Goal: Task Accomplishment & Management: Manage account settings

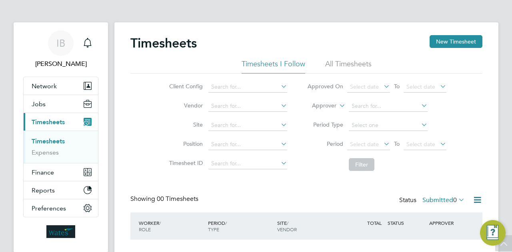
scroll to position [53, 0]
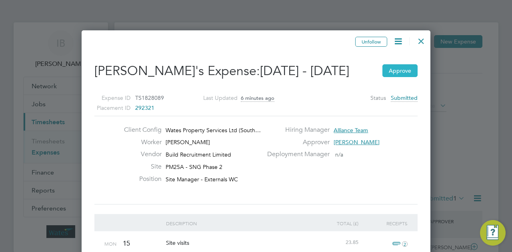
click at [399, 77] on button "Approve" at bounding box center [399, 70] width 35 height 13
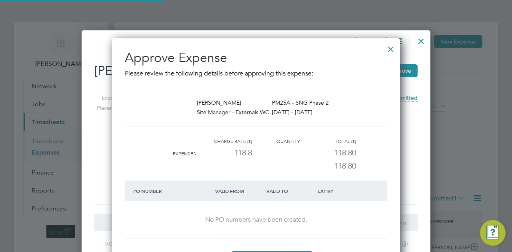
scroll to position [10, 118]
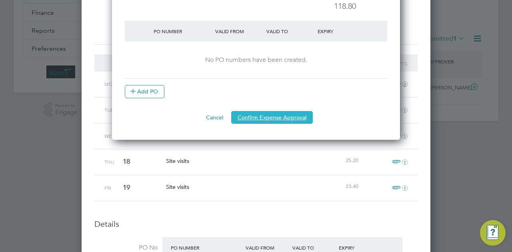
click at [270, 113] on button "Confirm Expense Approval" at bounding box center [272, 117] width 82 height 13
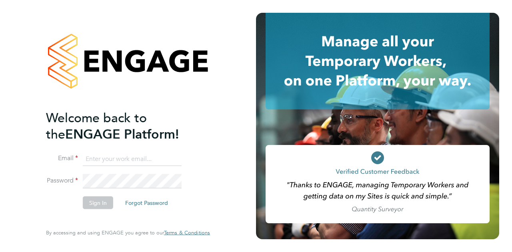
click at [120, 155] on input at bounding box center [132, 159] width 99 height 14
type input "ion.brinzila@wates.co.uk"
click at [92, 201] on button "Sign In" at bounding box center [98, 202] width 30 height 13
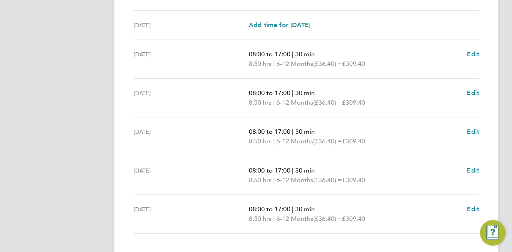
scroll to position [330, 0]
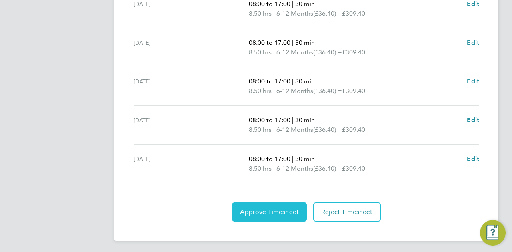
click at [255, 215] on button "Approve Timesheet" at bounding box center [269, 212] width 75 height 19
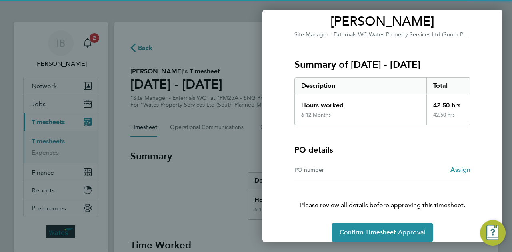
scroll to position [75, 0]
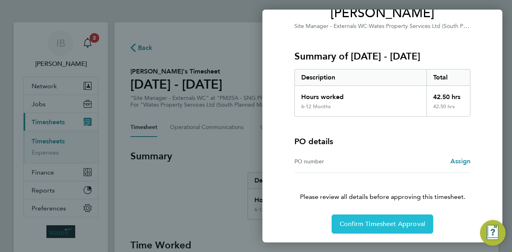
click at [366, 224] on span "Confirm Timesheet Approval" at bounding box center [383, 224] width 86 height 8
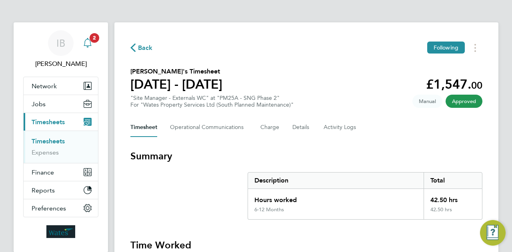
click at [94, 37] on span "2" at bounding box center [95, 38] width 10 height 10
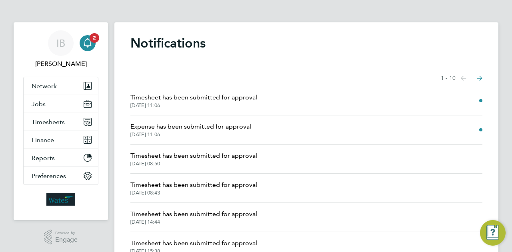
click at [168, 132] on span "25 Sep 2025, 11:06" at bounding box center [190, 135] width 121 height 6
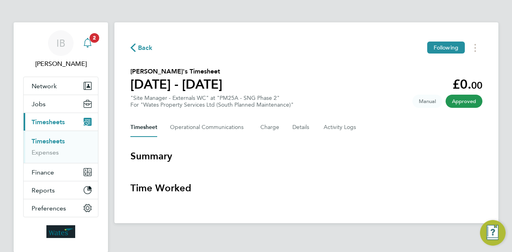
click at [96, 40] on span "2" at bounding box center [95, 38] width 10 height 10
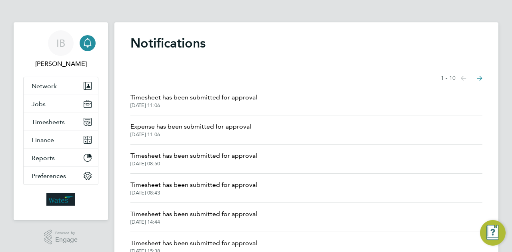
click at [34, 4] on div "IB Ion Brinzila Notifications Applications: Network Sites Workers Jobs Position…" at bounding box center [256, 203] width 512 height 407
